Goal: Task Accomplishment & Management: Use online tool/utility

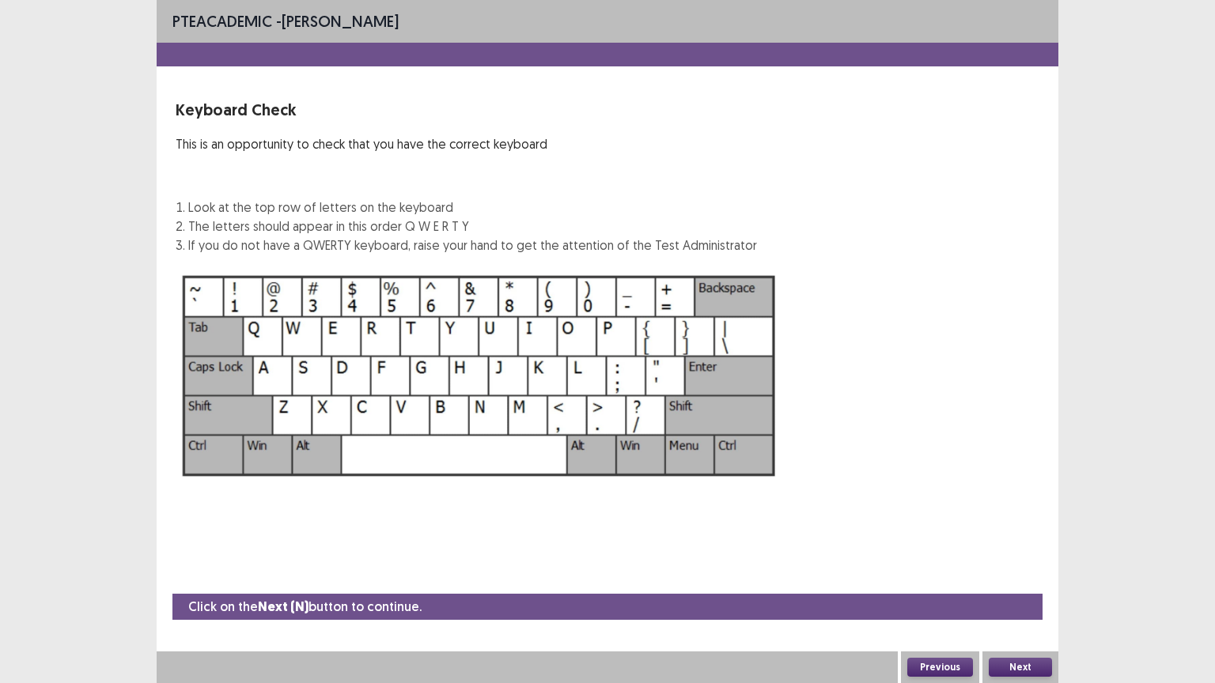
click at [487, 471] on img at bounding box center [479, 375] width 607 height 217
drag, startPoint x: 1197, startPoint y: 316, endPoint x: 1208, endPoint y: 300, distance: 19.3
click at [1205, 304] on div "PTE academic - [PERSON_NAME] Keyboard Check This is an opportunity to check tha…" at bounding box center [607, 341] width 1215 height 683
drag, startPoint x: 1091, startPoint y: 129, endPoint x: 1038, endPoint y: 108, distance: 57.1
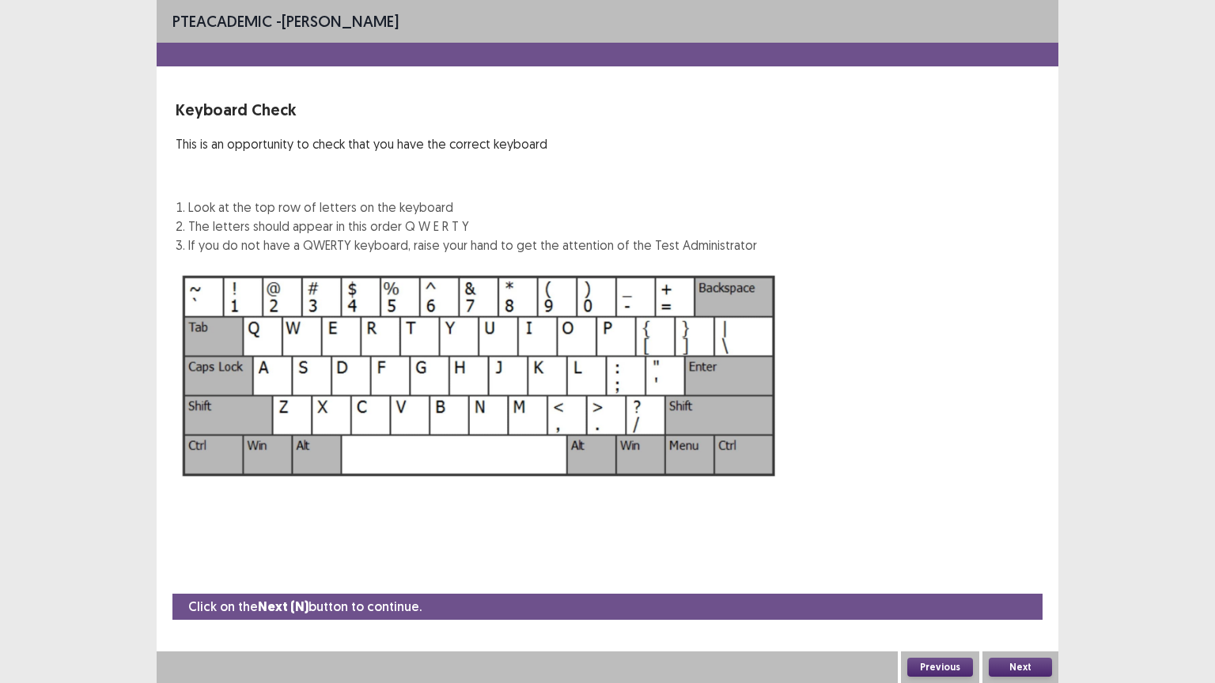
click at [1083, 129] on div "PTE academic - [PERSON_NAME] Keyboard Check This is an opportunity to check tha…" at bounding box center [607, 341] width 1215 height 683
click at [120, 181] on div "PTE academic - [PERSON_NAME] Keyboard Check This is an opportunity to check tha…" at bounding box center [607, 341] width 1215 height 683
click at [123, 171] on div "PTE academic - [PERSON_NAME] Keyboard Check This is an opportunity to check tha…" at bounding box center [607, 341] width 1215 height 683
click at [939, 663] on button "Previous" at bounding box center [940, 667] width 66 height 19
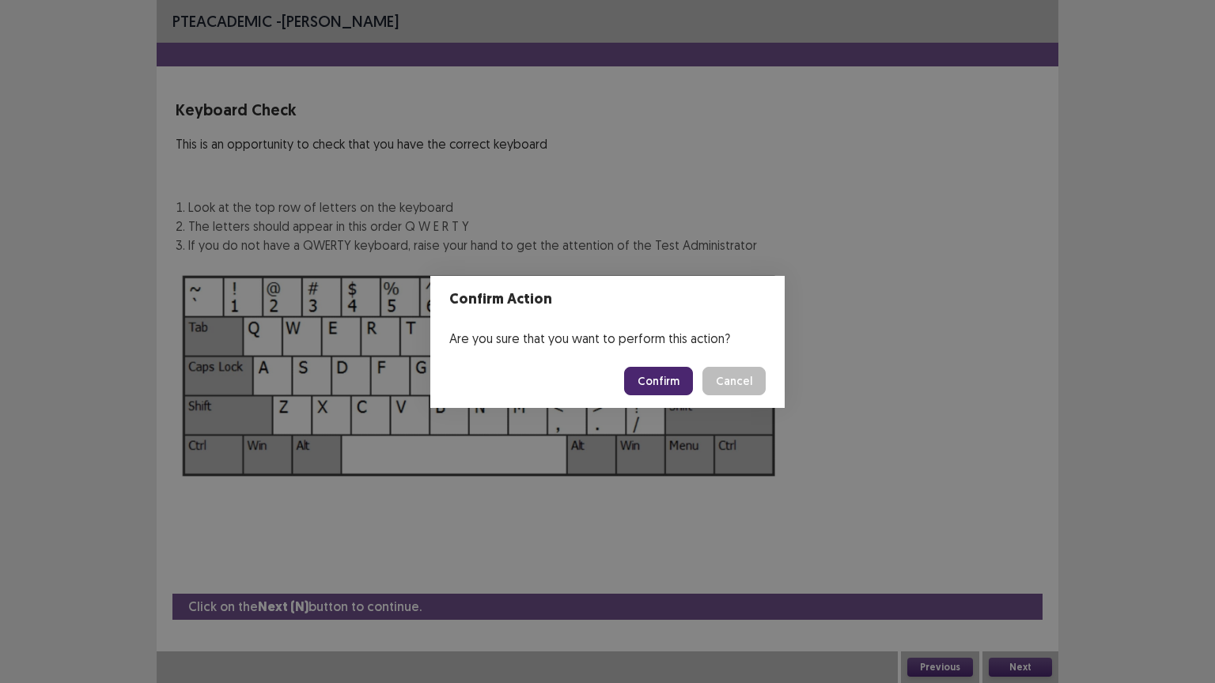
click at [672, 388] on button "Confirm" at bounding box center [658, 381] width 69 height 28
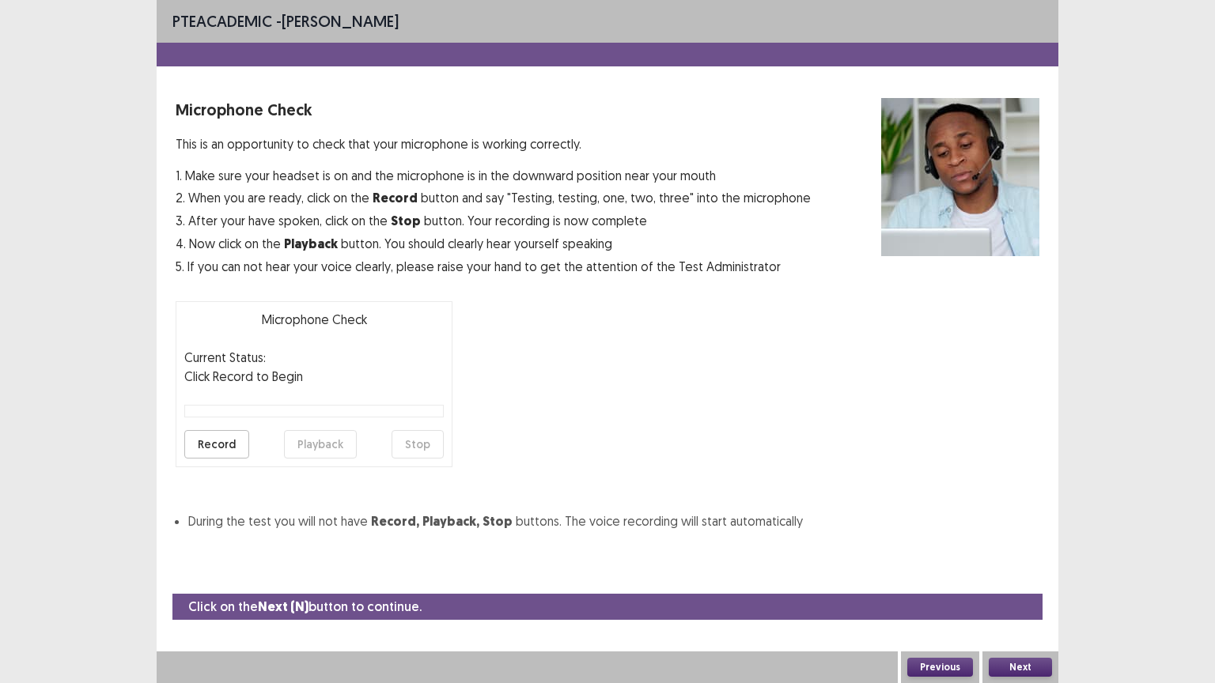
click at [948, 666] on button "Previous" at bounding box center [940, 667] width 66 height 19
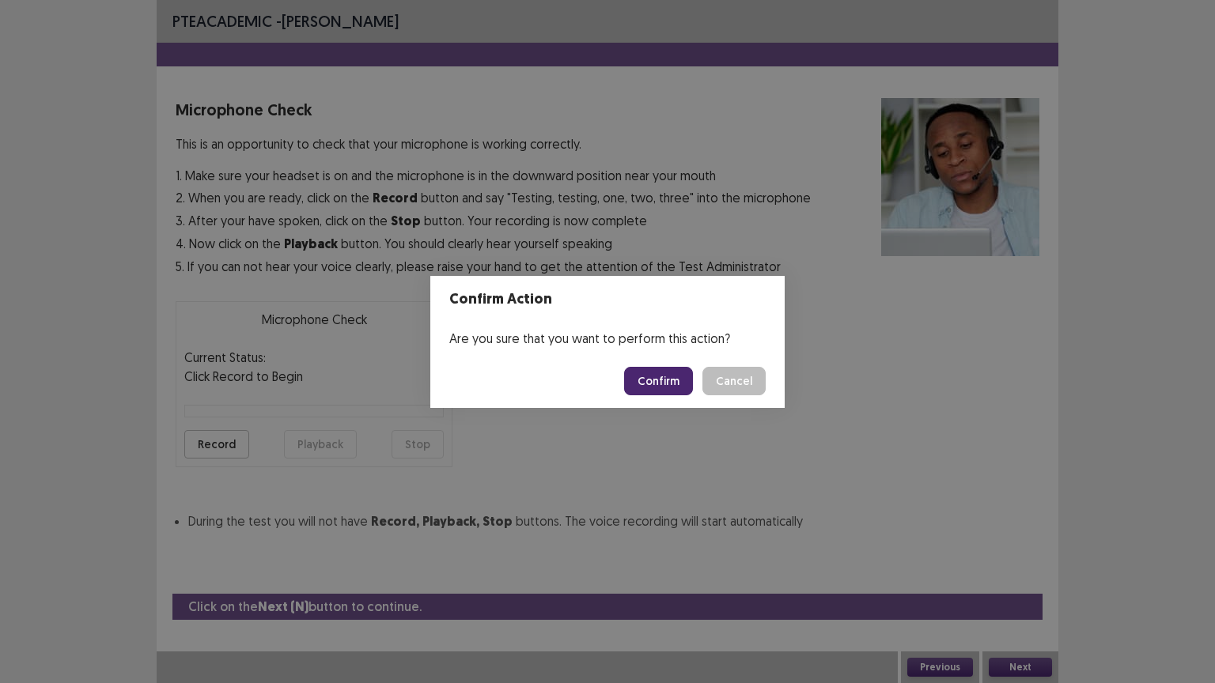
click at [663, 384] on button "Confirm" at bounding box center [658, 381] width 69 height 28
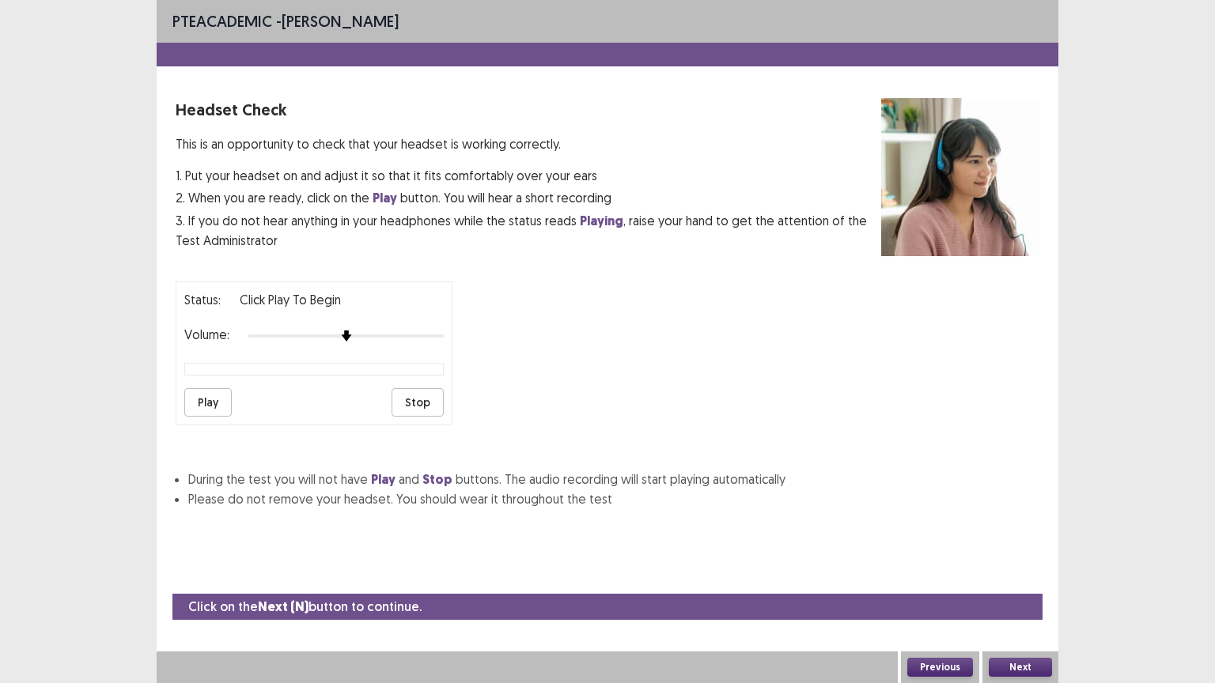
click at [944, 673] on button "Previous" at bounding box center [940, 667] width 66 height 19
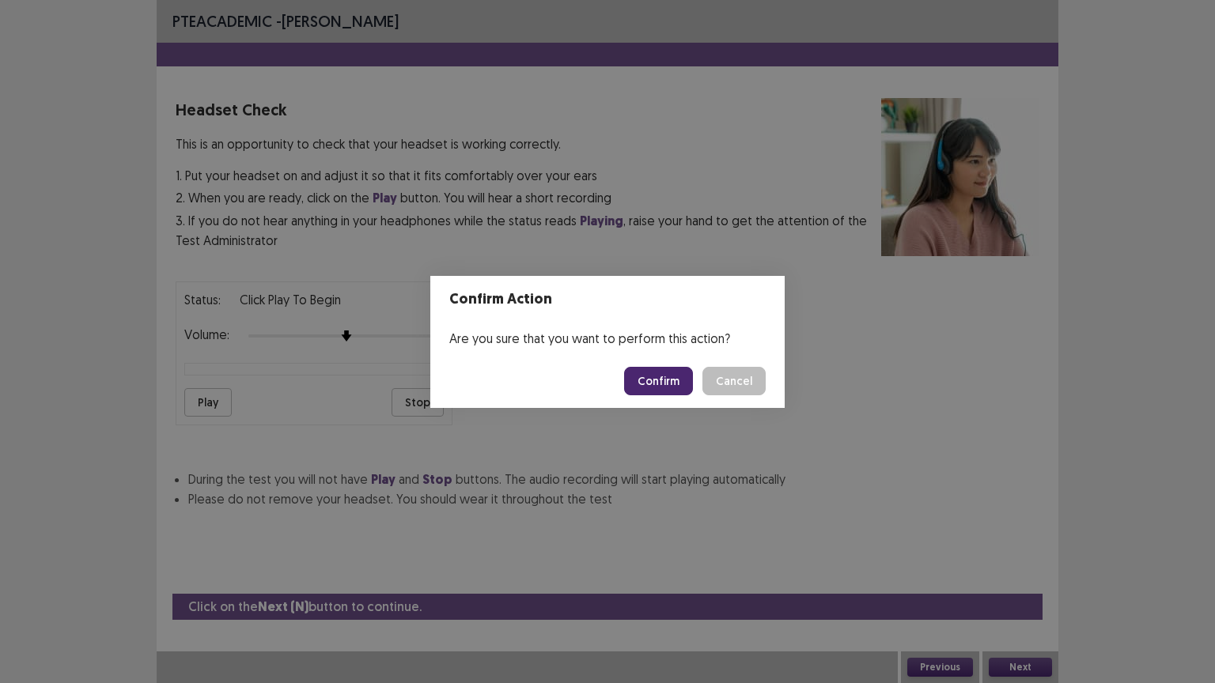
click at [657, 383] on button "Confirm" at bounding box center [658, 381] width 69 height 28
